Goal: Task Accomplishment & Management: Manage account settings

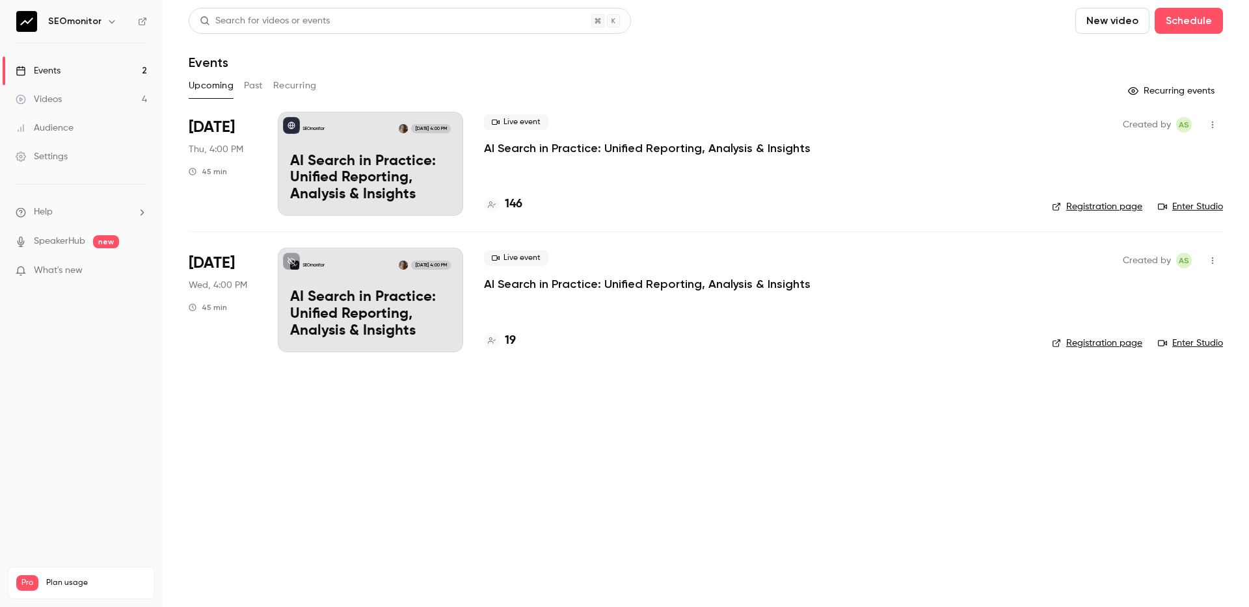
click at [364, 142] on div "SEOmonitor [DATE] 4:00 PM AI Search in Practice: Unified Reporting, Analysis & …" at bounding box center [370, 164] width 185 height 104
click at [1193, 209] on link "Enter Studio" at bounding box center [1190, 206] width 65 height 13
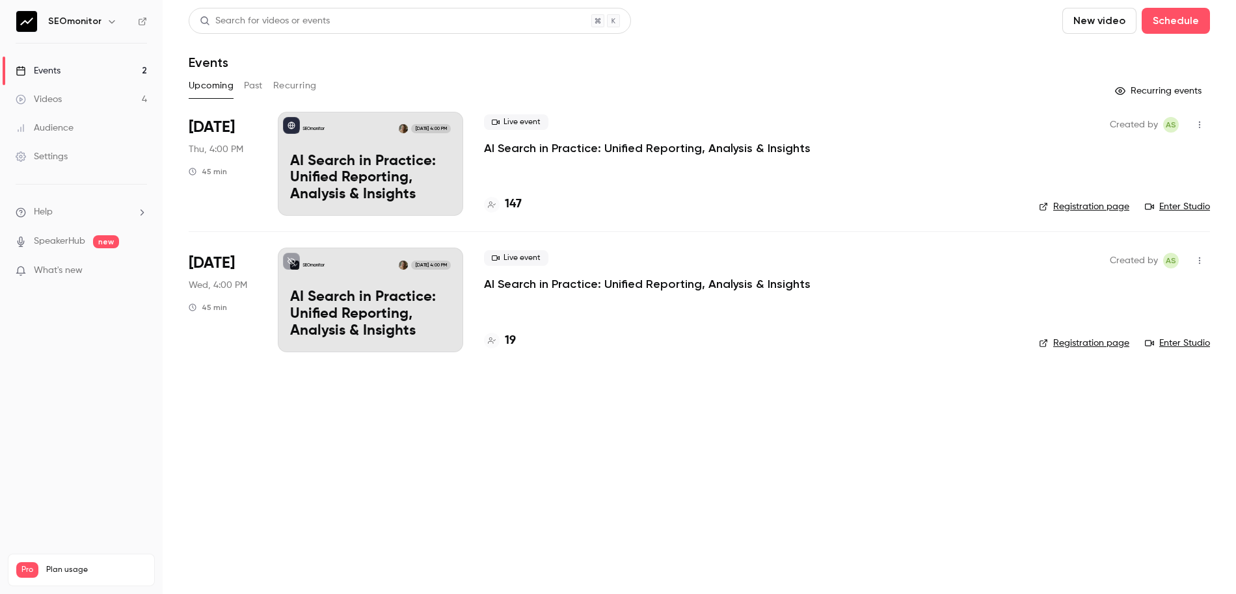
click at [1090, 204] on link "Registration page" at bounding box center [1084, 206] width 90 height 13
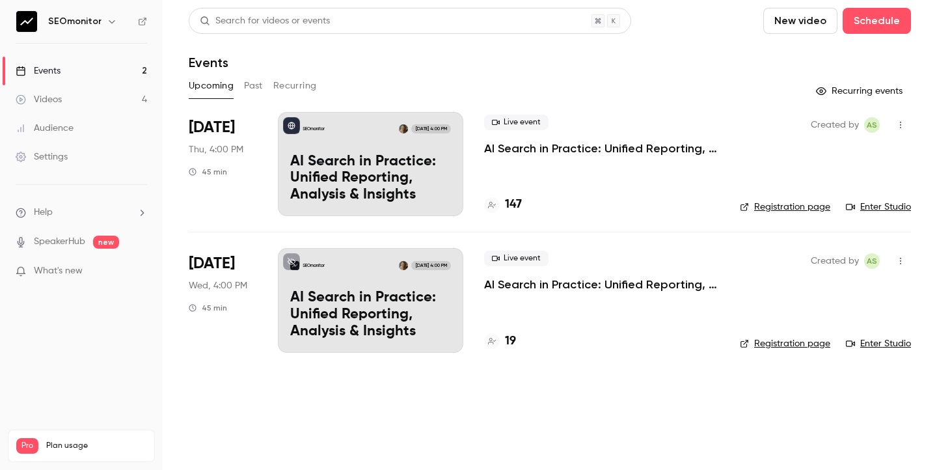
click at [334, 124] on div "SEOmonitor [DATE] 4:00 PM" at bounding box center [370, 128] width 161 height 9
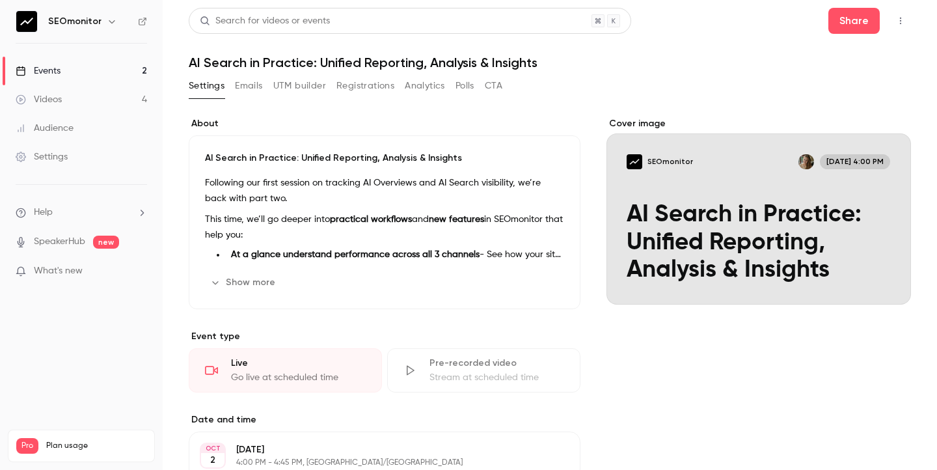
click at [252, 83] on button "Emails" at bounding box center [248, 85] width 27 height 21
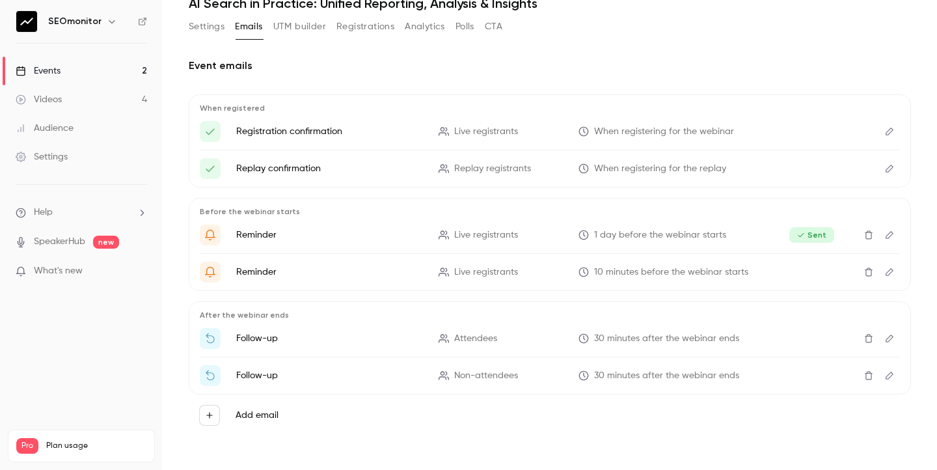
scroll to position [59, 0]
click at [894, 378] on button "Edit" at bounding box center [889, 376] width 21 height 21
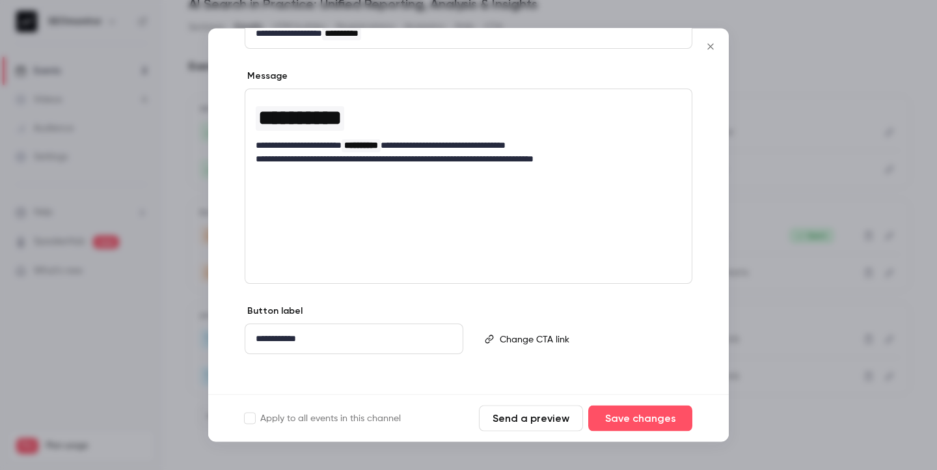
scroll to position [0, 0]
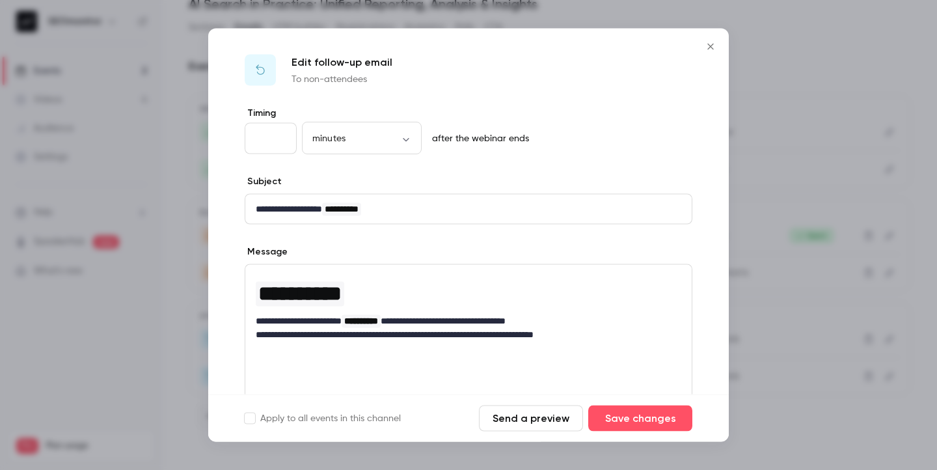
click at [708, 51] on icon "Close" at bounding box center [710, 47] width 16 height 10
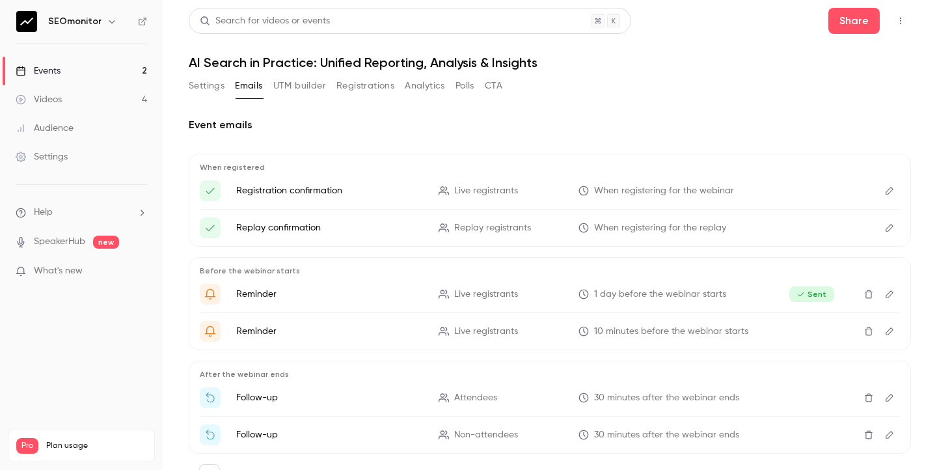
scroll to position [59, 0]
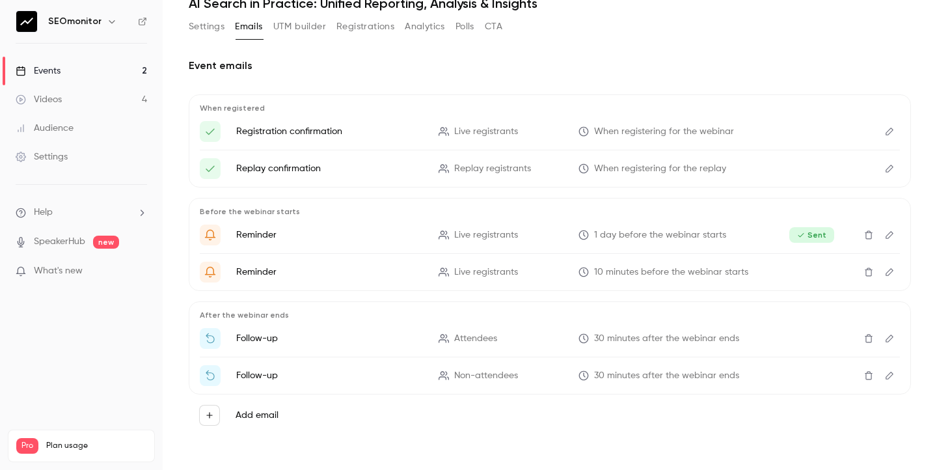
click at [868, 373] on icon "Delete" at bounding box center [868, 375] width 8 height 8
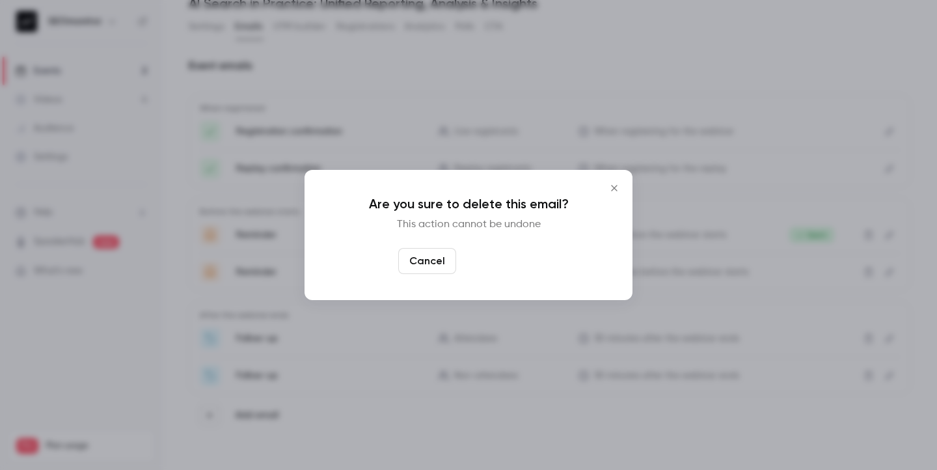
click at [504, 268] on button "Yes, delete" at bounding box center [500, 261] width 78 height 26
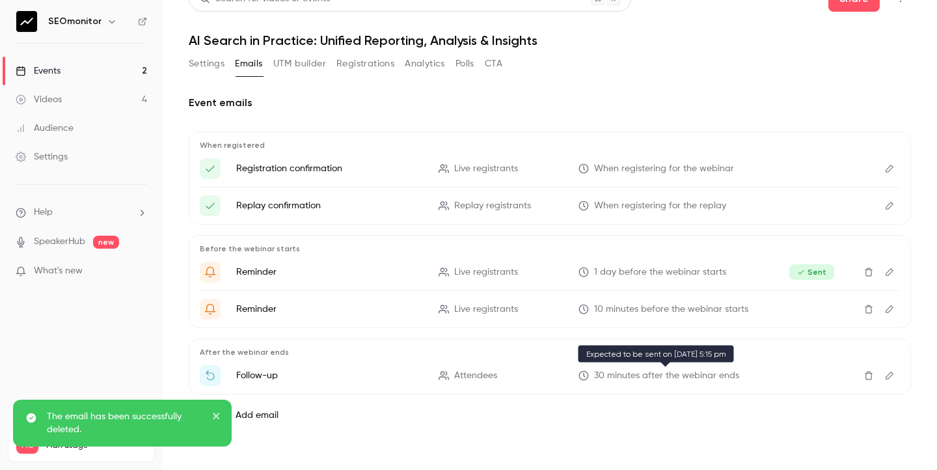
scroll to position [0, 0]
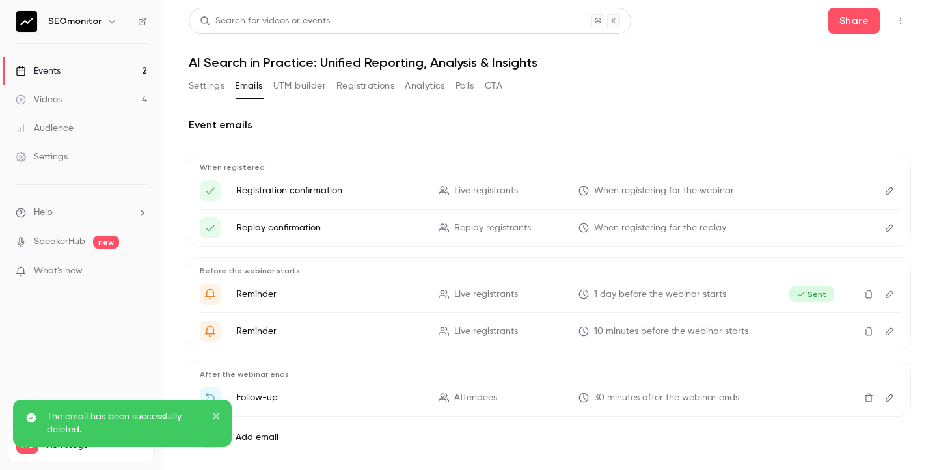
click at [118, 68] on link "Events 2" at bounding box center [81, 71] width 163 height 29
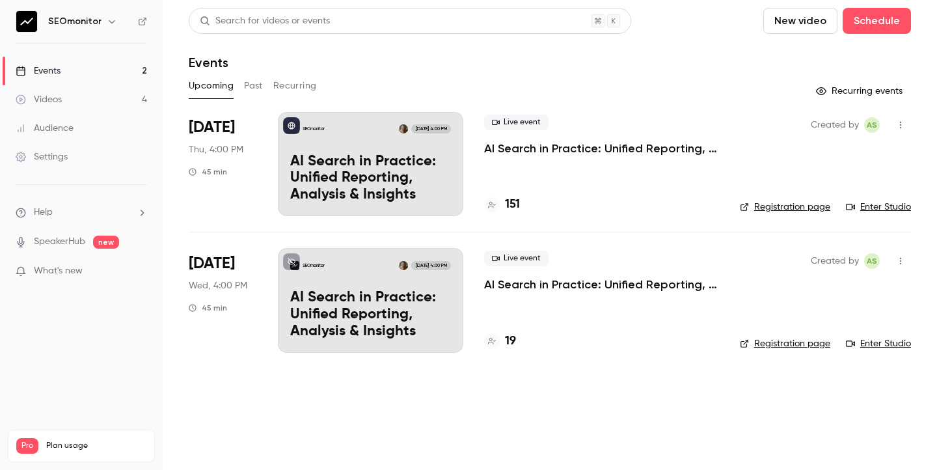
click at [886, 204] on link "Enter Studio" at bounding box center [878, 206] width 65 height 13
